Goal: Information Seeking & Learning: Learn about a topic

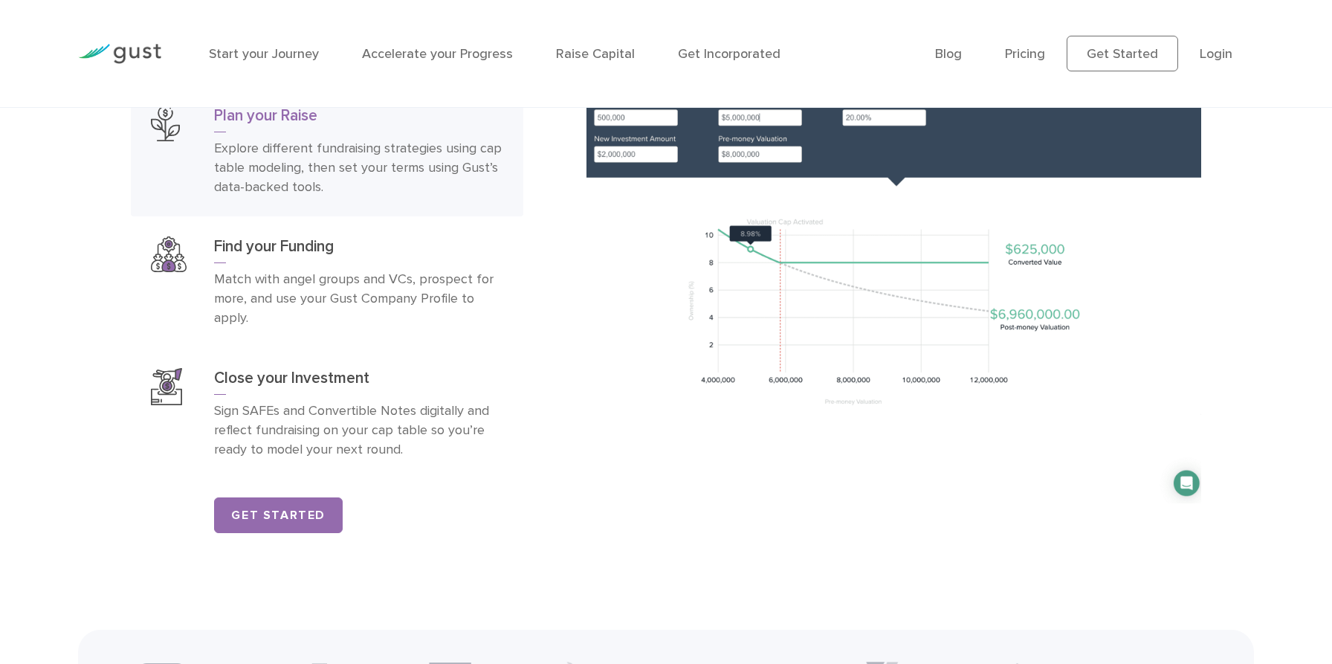
click at [543, 237] on div "Raise Capital Plan your Raise Explore different fundraising strategies using ca…" at bounding box center [347, 267] width 455 height 530
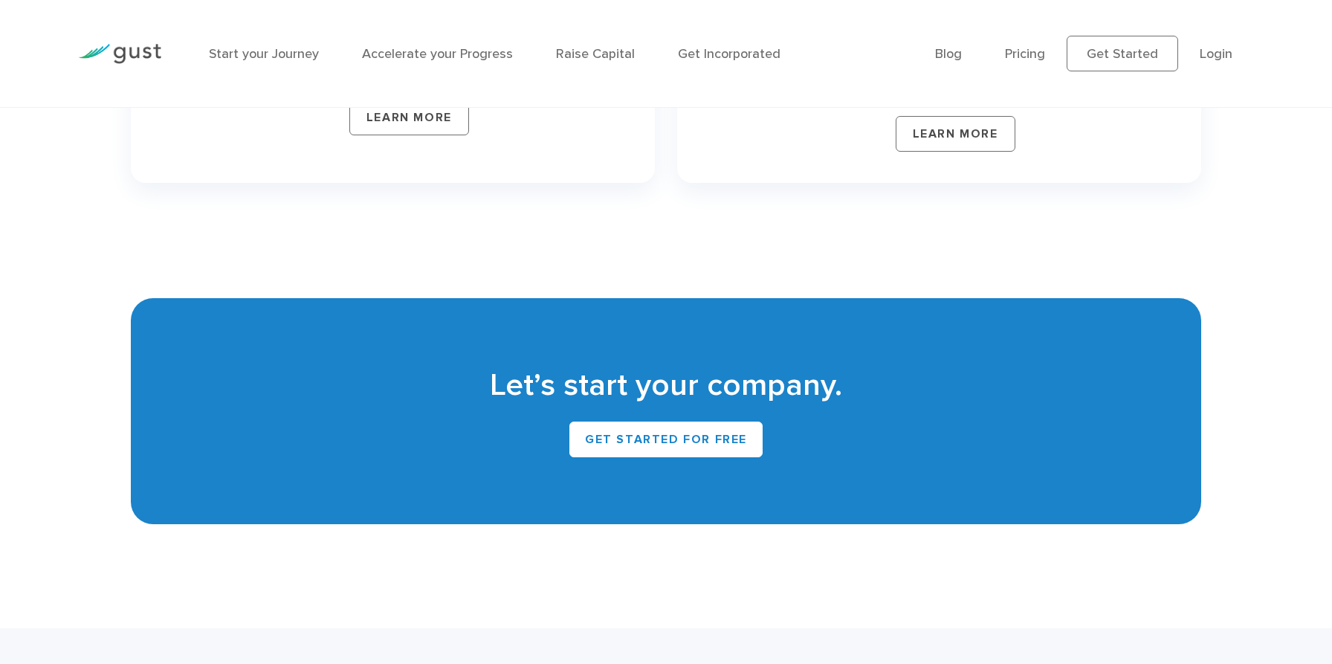
scroll to position [6609, 0]
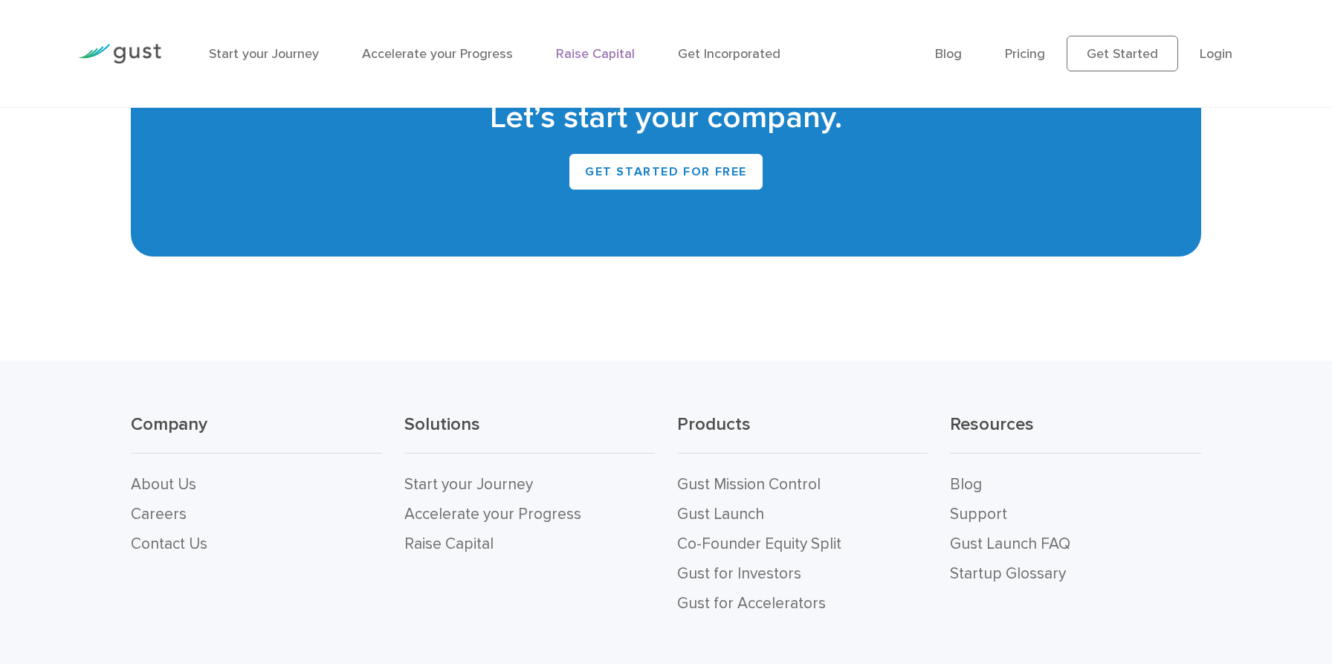
click at [578, 56] on link "Raise Capital" at bounding box center [595, 54] width 79 height 16
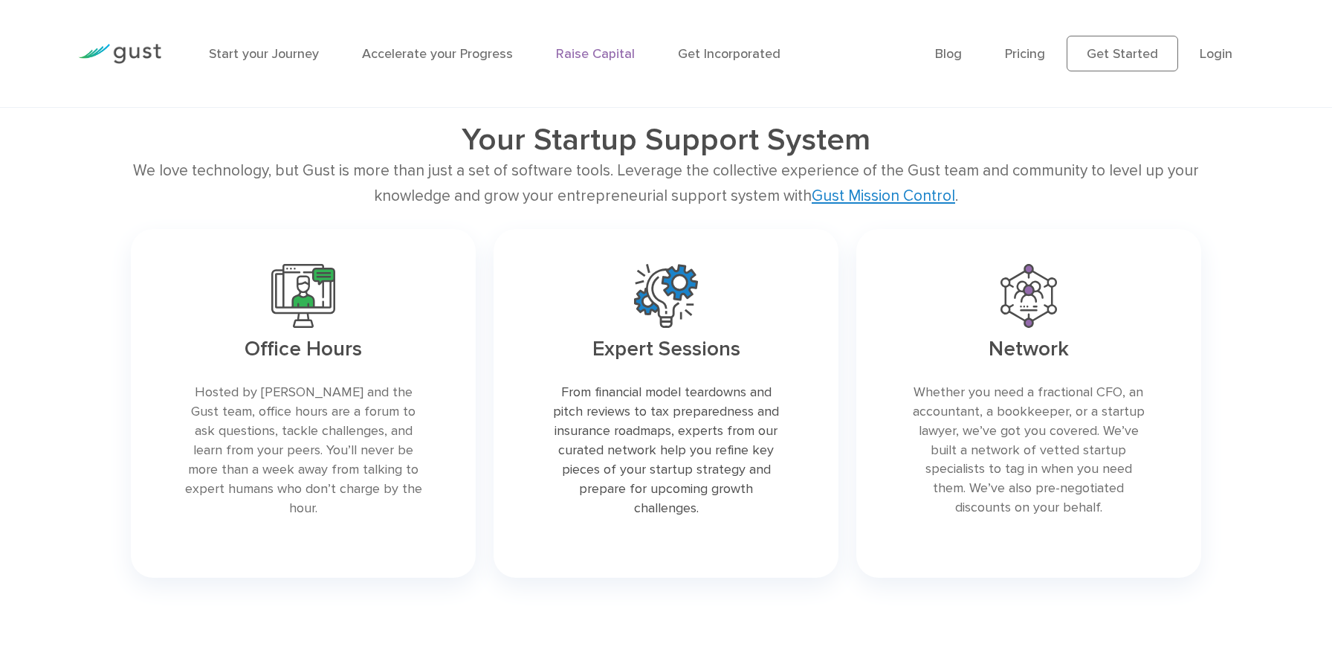
scroll to position [2310, 0]
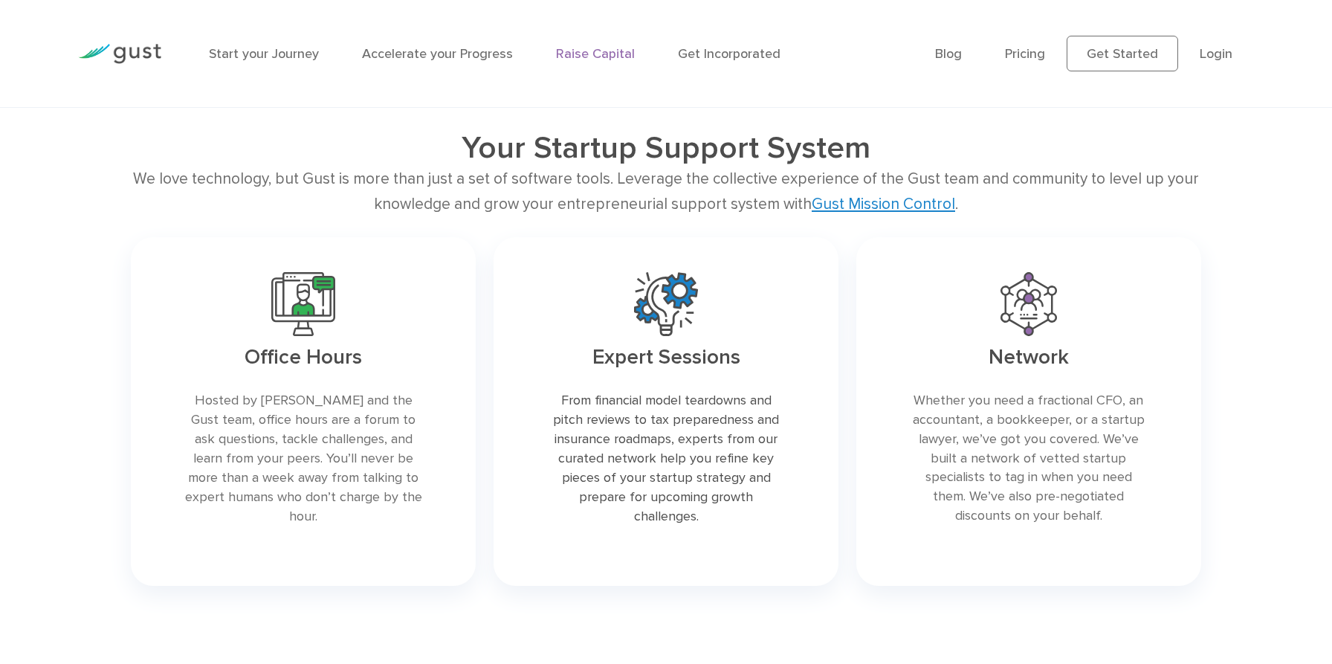
click at [717, 429] on link at bounding box center [666, 411] width 345 height 348
